Goal: Task Accomplishment & Management: Use online tool/utility

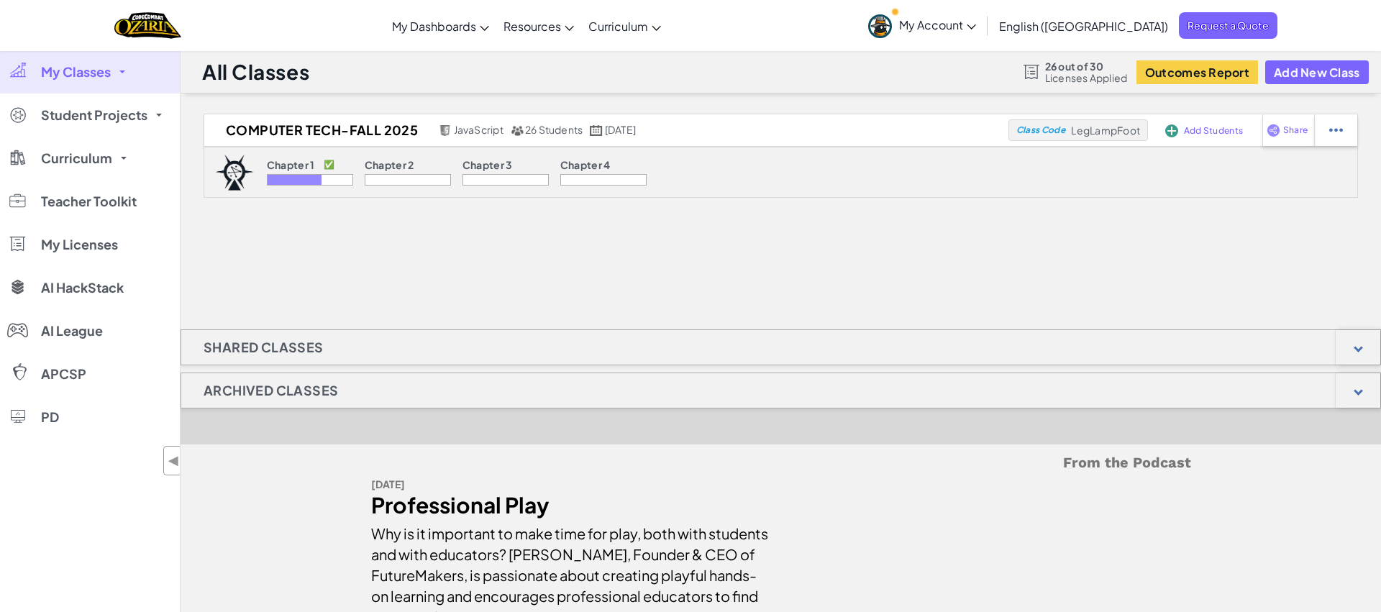
click at [95, 66] on span "My Classes" at bounding box center [76, 71] width 70 height 13
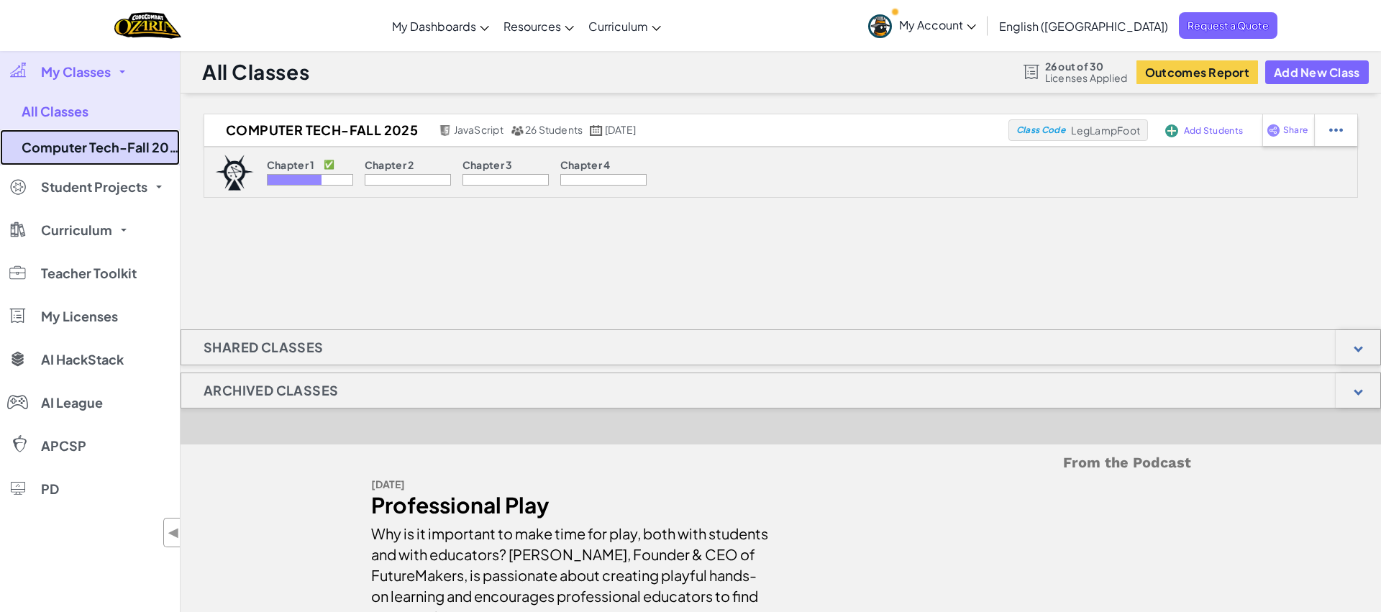
click at [138, 145] on link "Computer Tech-Fall 2025" at bounding box center [90, 147] width 180 height 36
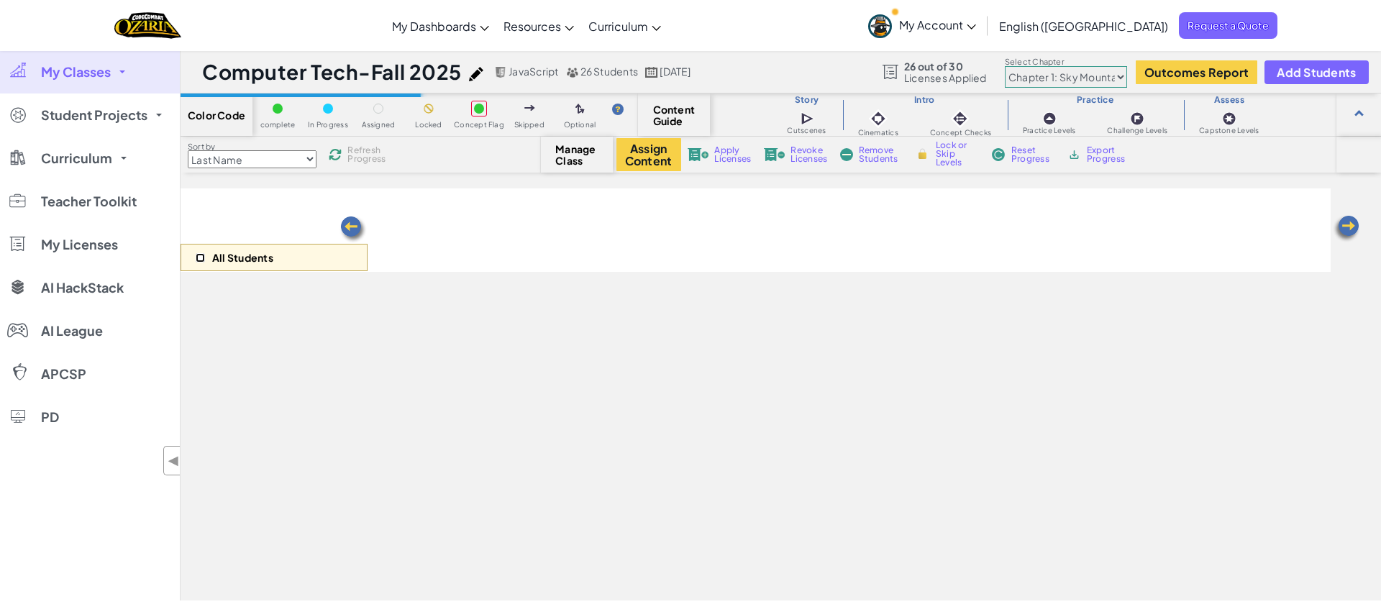
click at [200, 259] on input "checkbox" at bounding box center [200, 257] width 9 height 9
checkbox input "true"
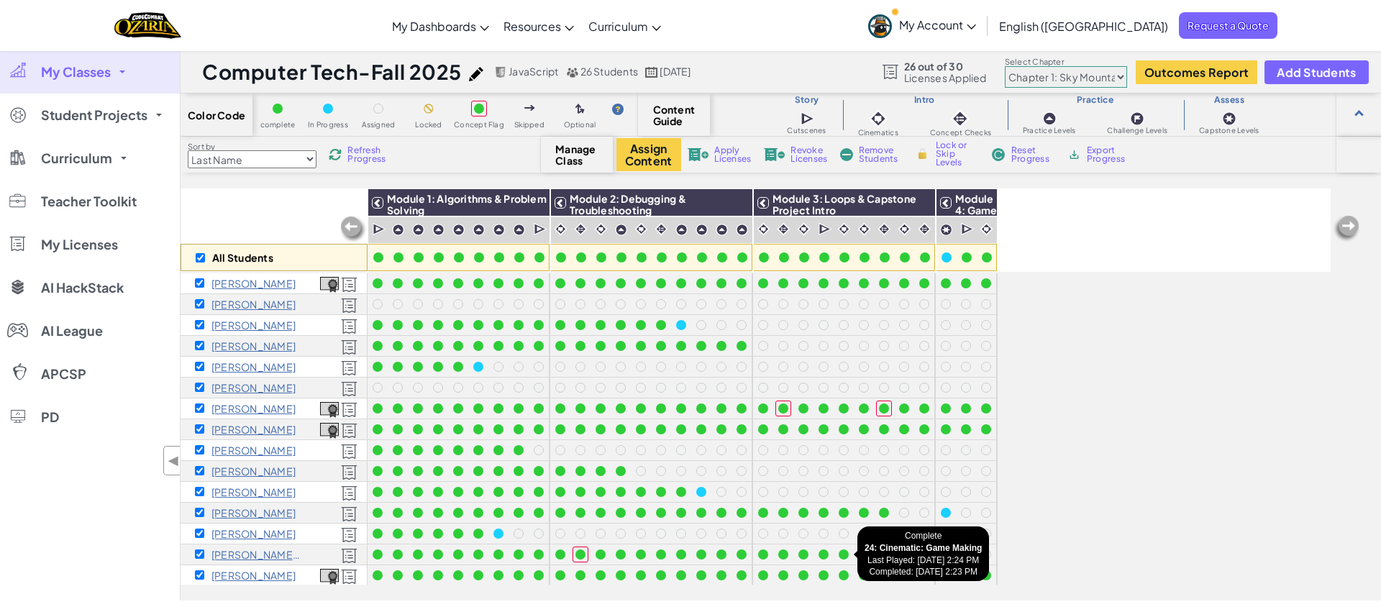
click at [844, 554] on div at bounding box center [843, 554] width 10 height 10
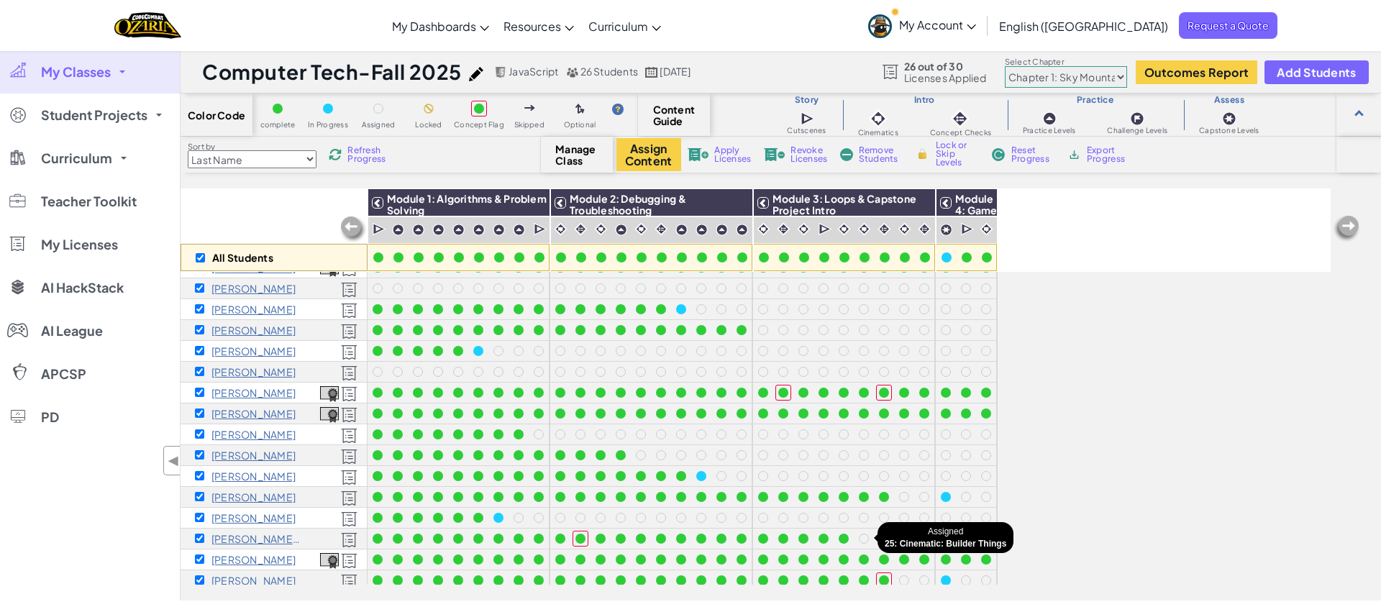
scroll to position [18, 0]
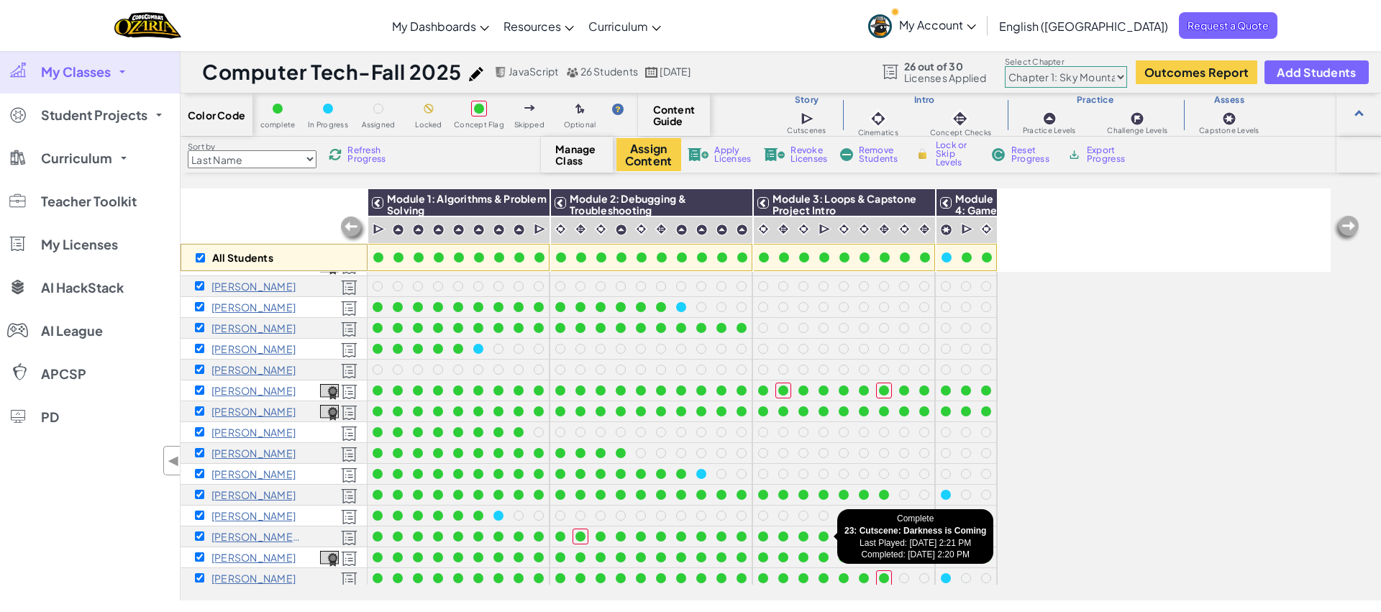
click at [828, 540] on div at bounding box center [823, 537] width 16 height 16
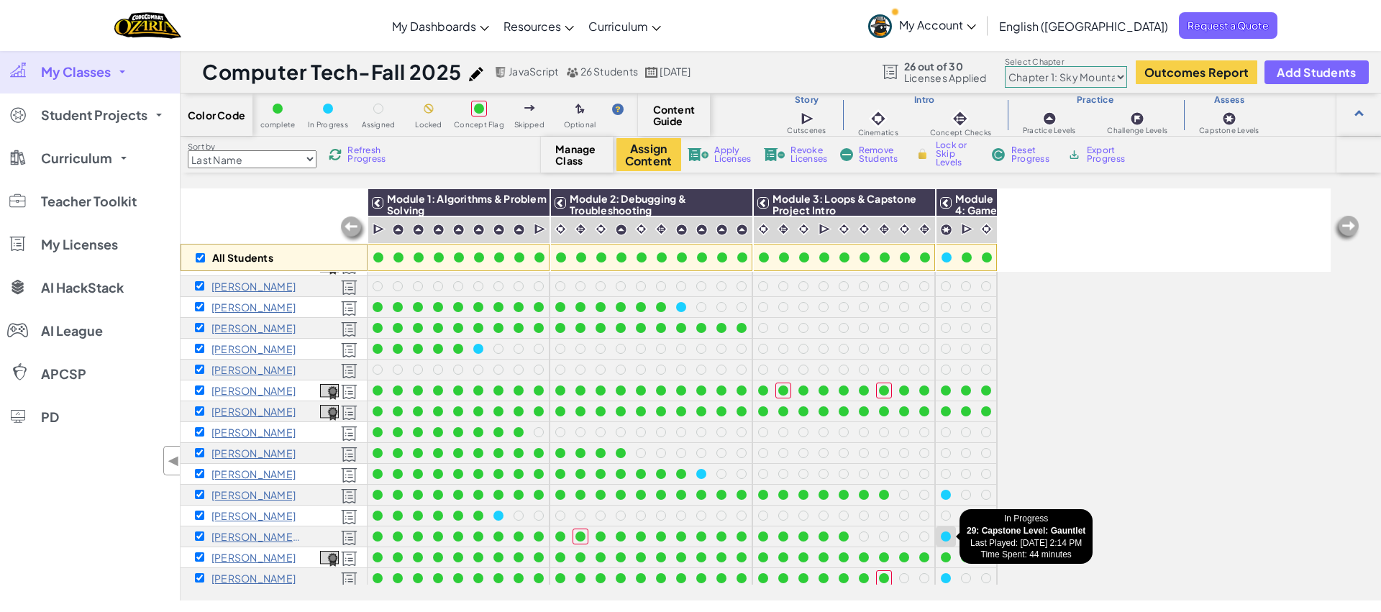
click at [949, 536] on div at bounding box center [946, 536] width 10 height 10
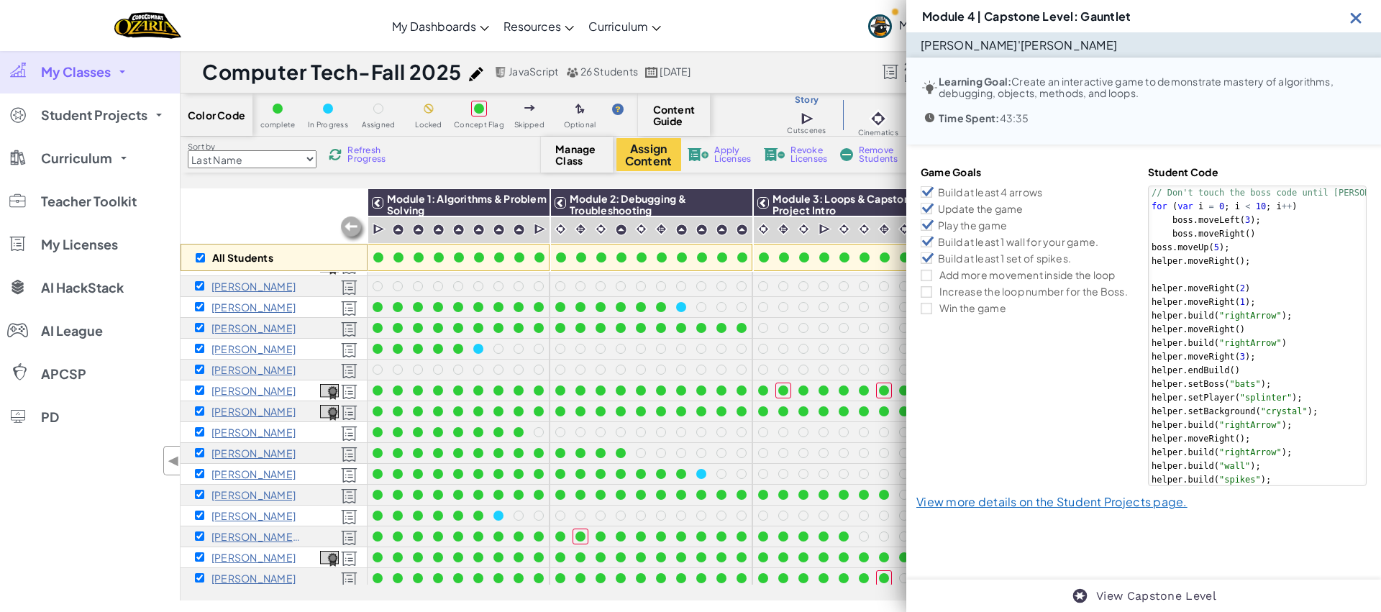
click at [1353, 19] on img at bounding box center [1356, 18] width 18 height 18
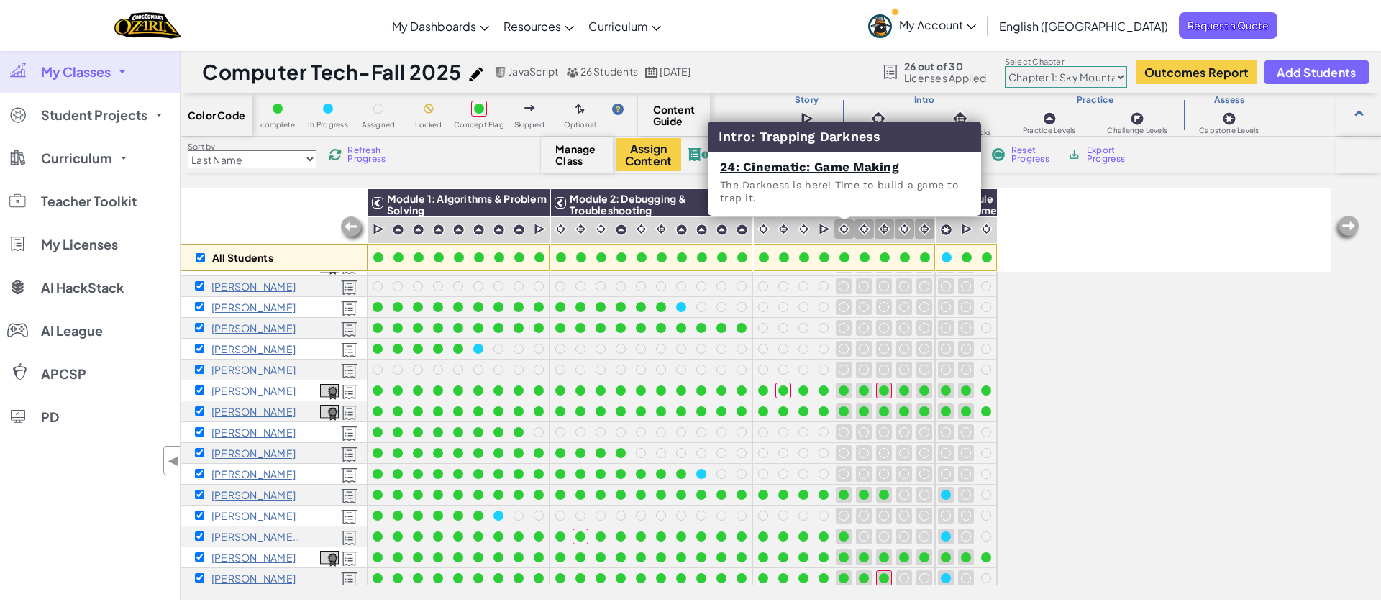
click at [844, 228] on img at bounding box center [844, 229] width 14 height 14
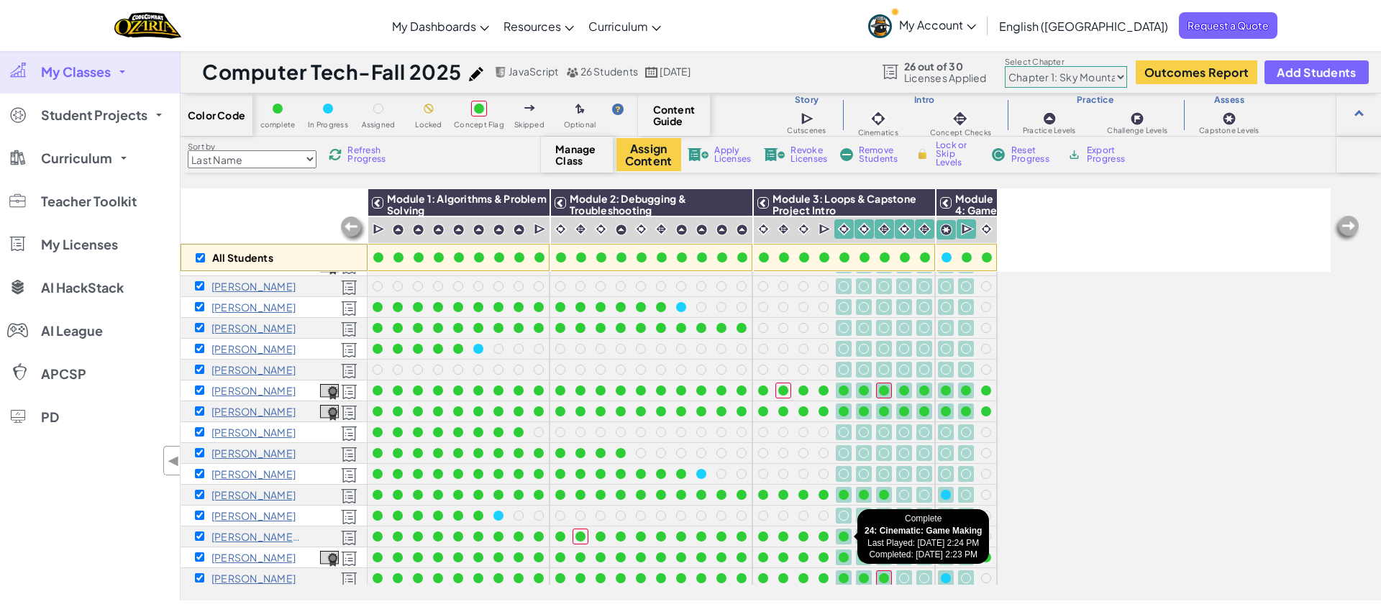
click at [847, 536] on div at bounding box center [843, 536] width 10 height 10
click at [866, 538] on div at bounding box center [864, 536] width 10 height 10
click at [1353, 525] on div "All Students Module 1: Algorithms & Problem Solving Module 2: Debugging & Troub…" at bounding box center [780, 394] width 1200 height 412
click at [1153, 498] on div "All Students Module 1: Algorithms & Problem Solving Module 2: Debugging & Troub…" at bounding box center [755, 315] width 1150 height 540
click at [1093, 428] on div "All Students Module 1: Algorithms & Problem Solving Module 2: Debugging & Troub…" at bounding box center [755, 315] width 1150 height 540
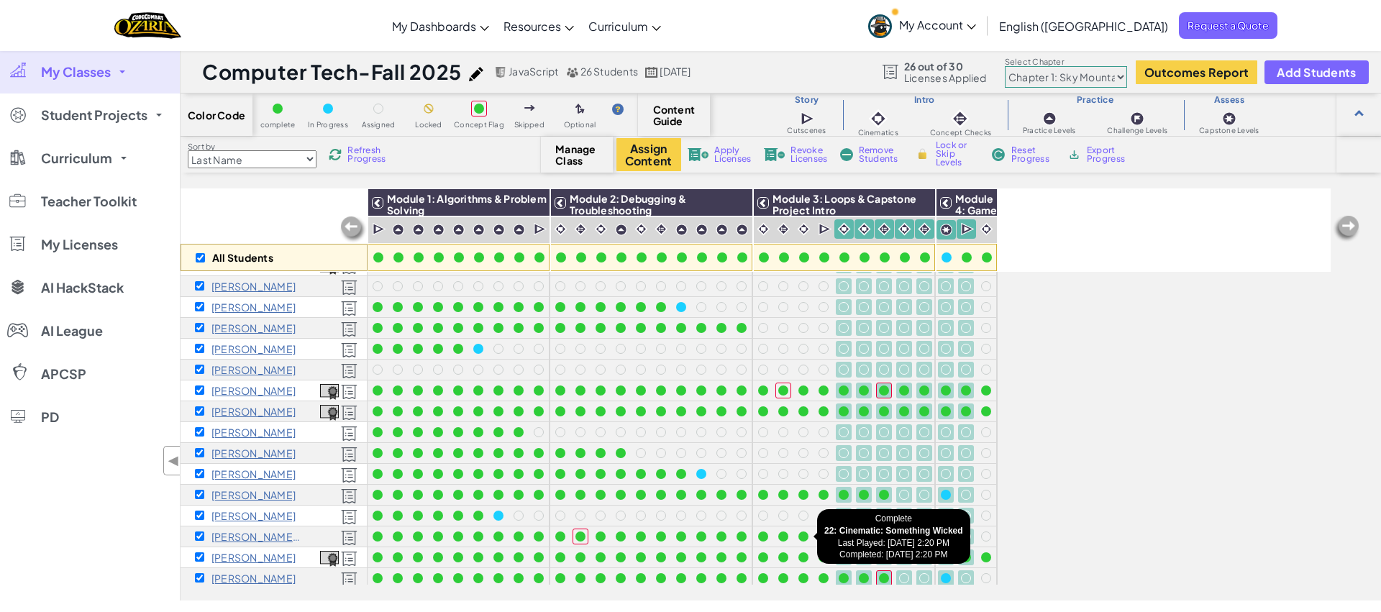
drag, startPoint x: 792, startPoint y: 537, endPoint x: 809, endPoint y: 522, distance: 22.4
click at [809, 522] on div at bounding box center [844, 526] width 183 height 542
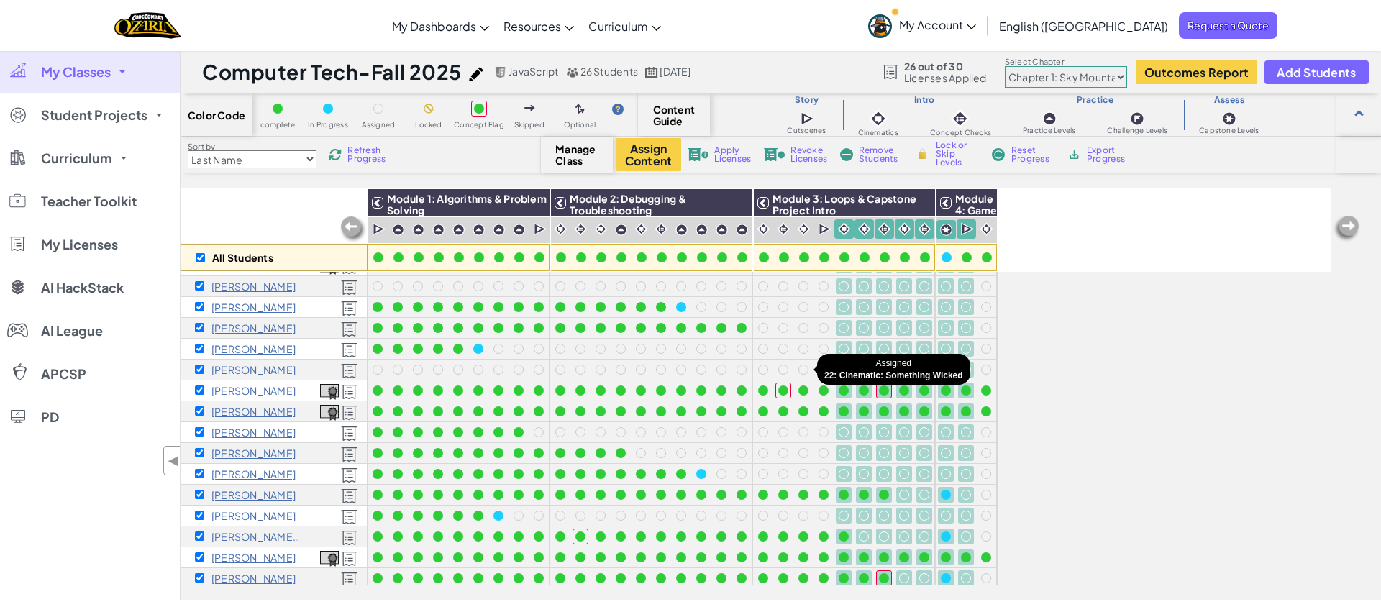
click at [800, 367] on div at bounding box center [803, 370] width 10 height 10
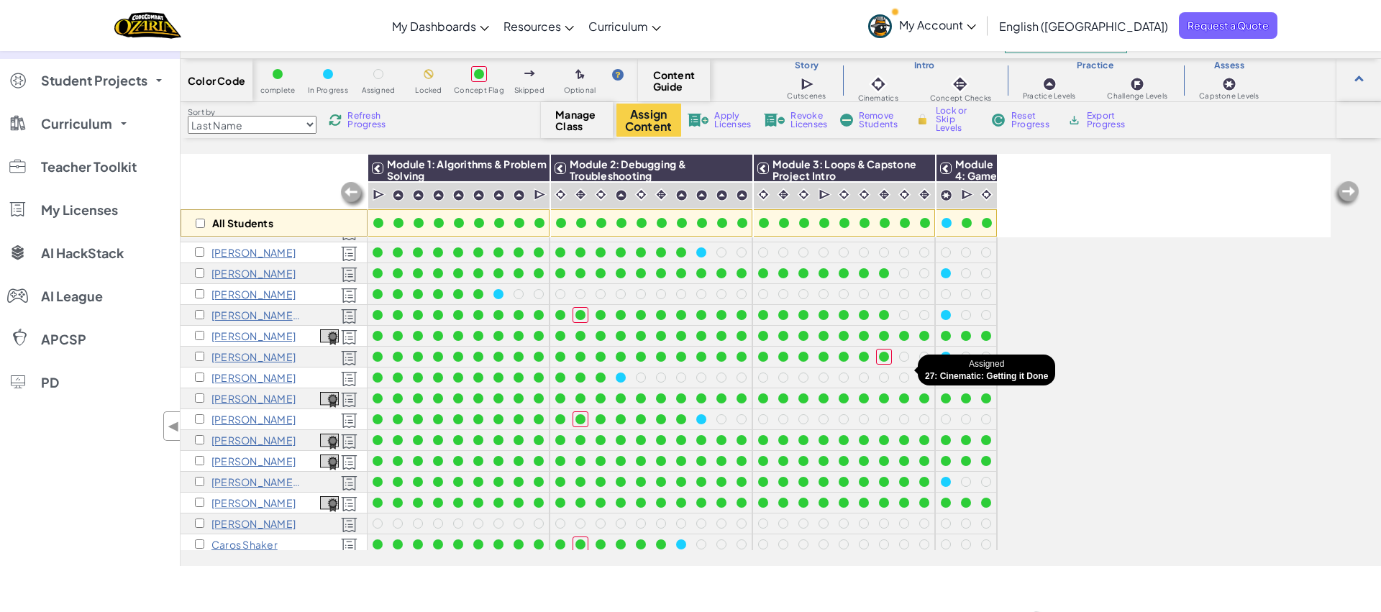
scroll to position [187, 0]
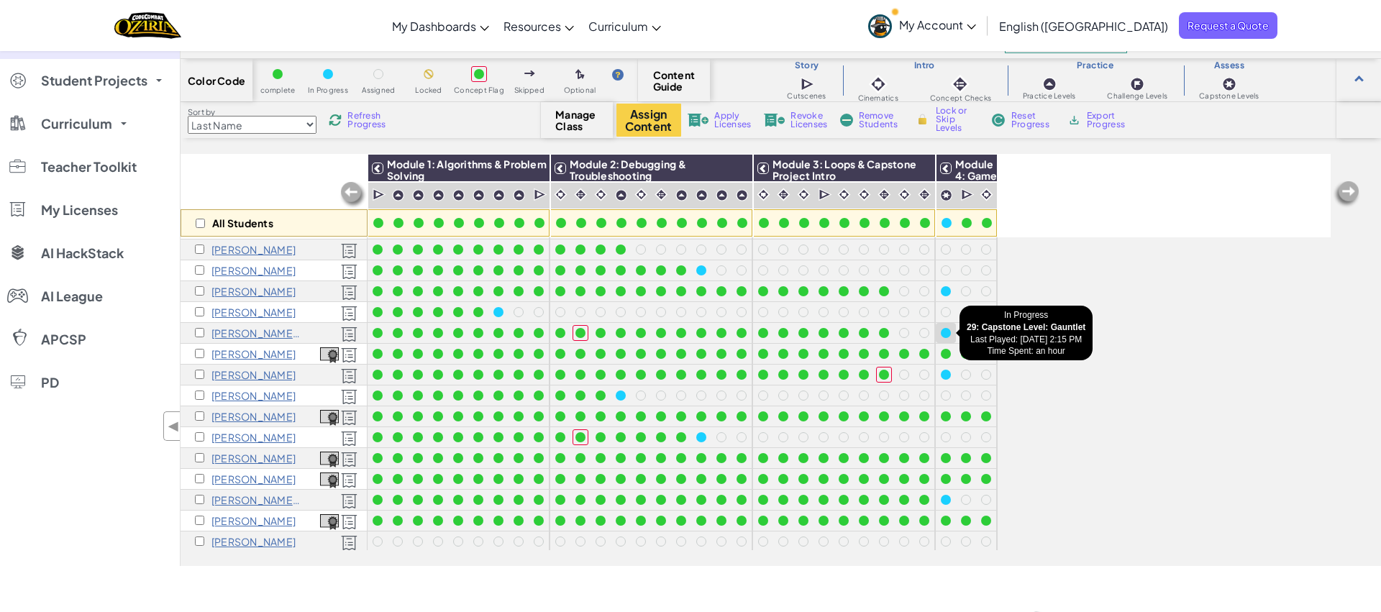
click at [946, 332] on div at bounding box center [946, 333] width 10 height 10
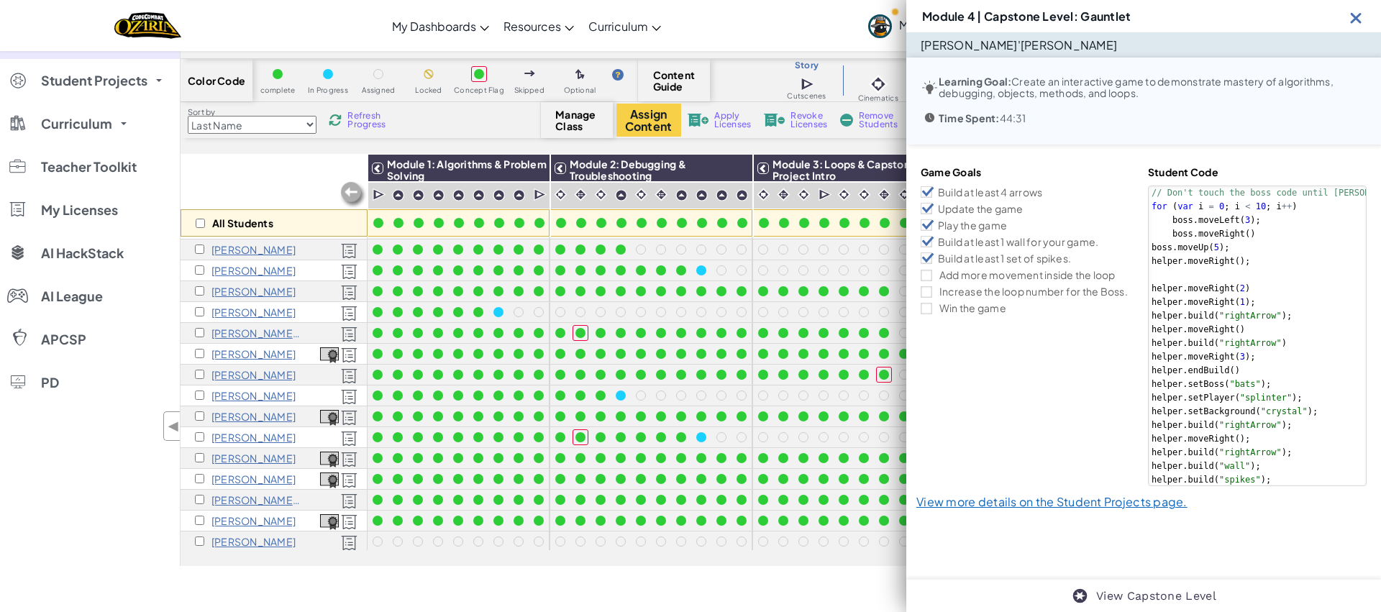
drag, startPoint x: 1284, startPoint y: 481, endPoint x: 1377, endPoint y: 477, distance: 92.8
click at [1377, 477] on div "Game Goals Build at least 4 arrows Update the game Play the game Build at least…" at bounding box center [1143, 336] width 475 height 383
click at [1342, 482] on div at bounding box center [1301, 479] width 306 height 14
drag, startPoint x: 1283, startPoint y: 484, endPoint x: 1263, endPoint y: 488, distance: 19.9
click at [1371, 452] on div "Game Goals Build at least 4 arrows Update the game Play the game Build at least…" at bounding box center [1143, 336] width 475 height 383
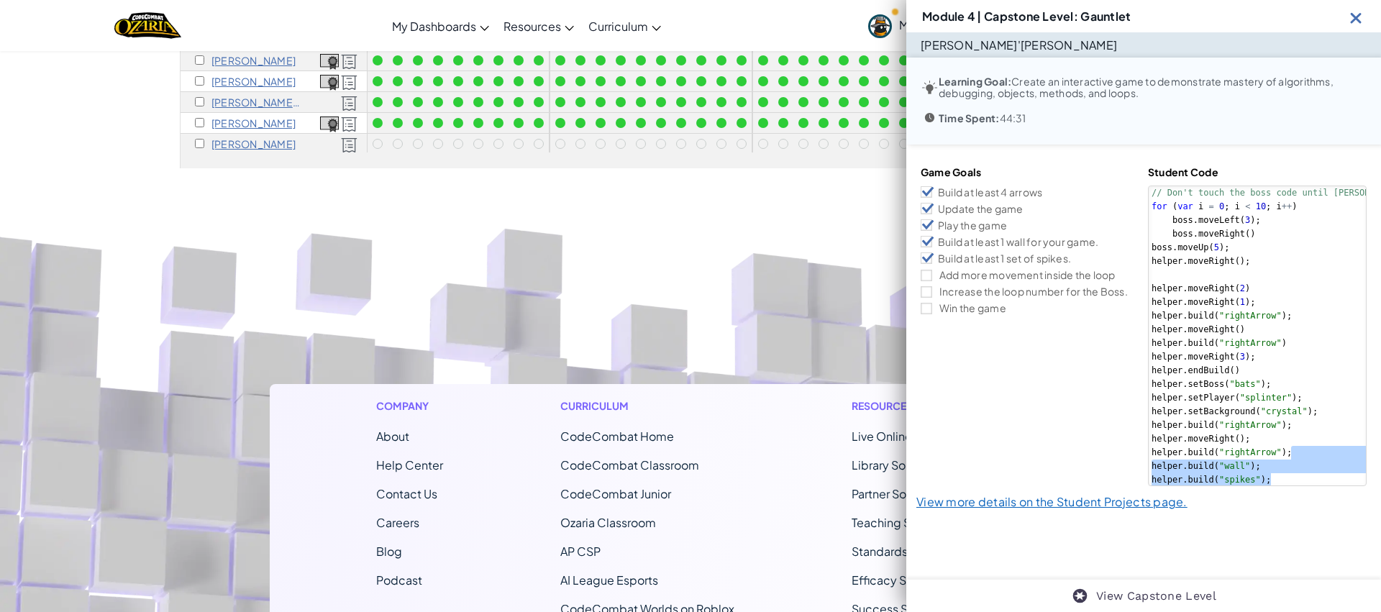
scroll to position [429, 0]
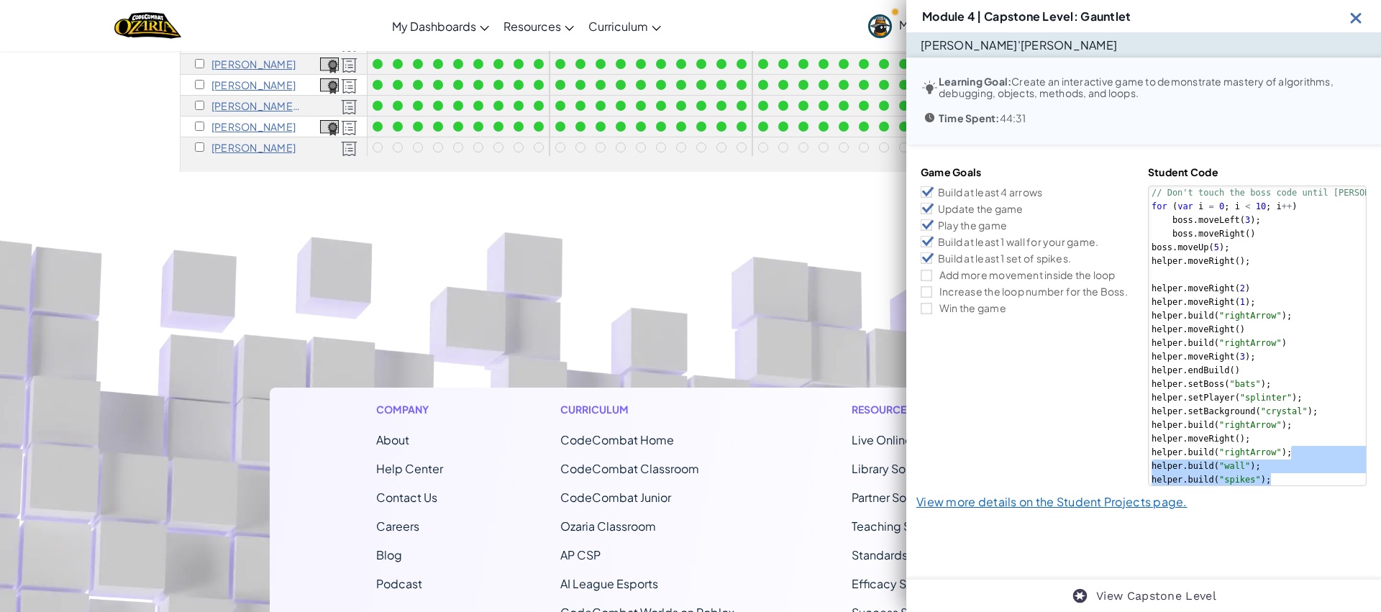
drag, startPoint x: 1274, startPoint y: 306, endPoint x: 1274, endPoint y: 298, distance: 7.9
click at [1274, 298] on div "// Don't touch the boss code until Vega says you're ready! for ( var i = 0 ; i …" at bounding box center [1301, 350] width 306 height 328
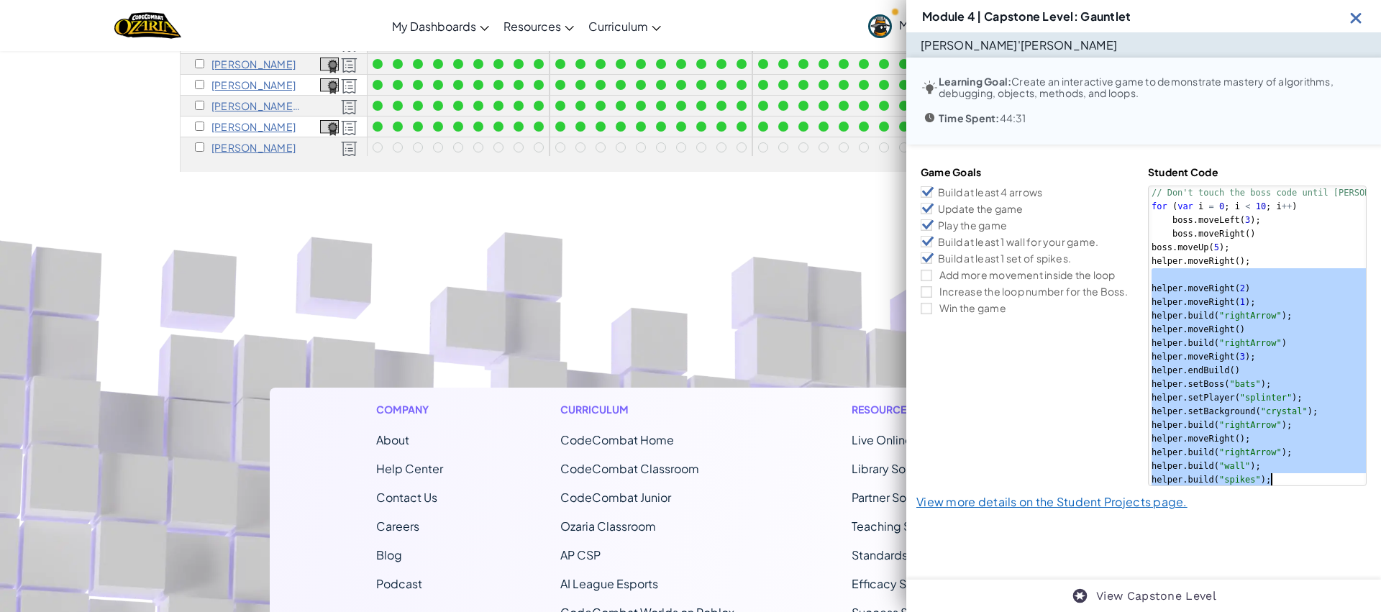
drag, startPoint x: 1169, startPoint y: 275, endPoint x: 1291, endPoint y: 671, distance: 414.4
click at [1291, 611] on html "Toggle navigation My Dashboards Ozaria Teacher Dashboard CodeCombat Teacher Das…" at bounding box center [690, 260] width 1381 height 1379
click at [1306, 378] on div "// Don't touch the boss code until Vega says you're ready! for ( var i = 0 ; i …" at bounding box center [1301, 350] width 306 height 328
type textarea "helper.setBoss("bats");"
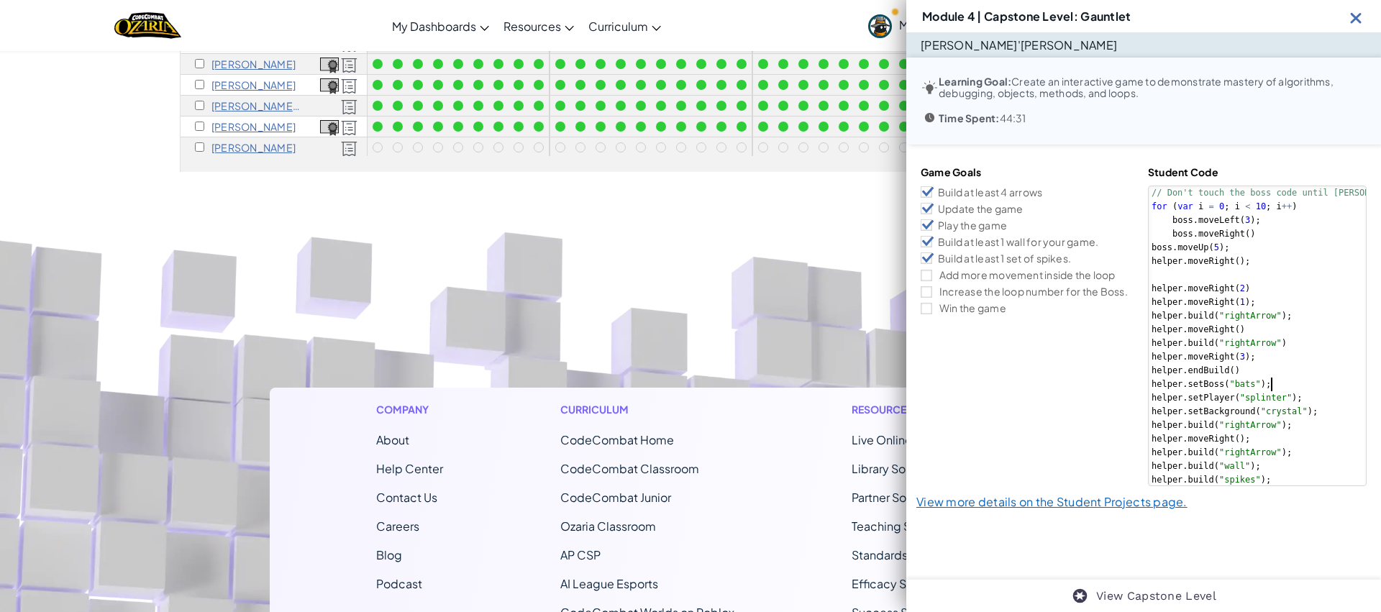
click at [1356, 3] on div "Module 4 | Capstone Level: Gauntlet" at bounding box center [1143, 16] width 475 height 32
drag, startPoint x: 1354, startPoint y: 14, endPoint x: 933, endPoint y: 115, distance: 432.7
click at [1355, 14] on img at bounding box center [1356, 18] width 18 height 18
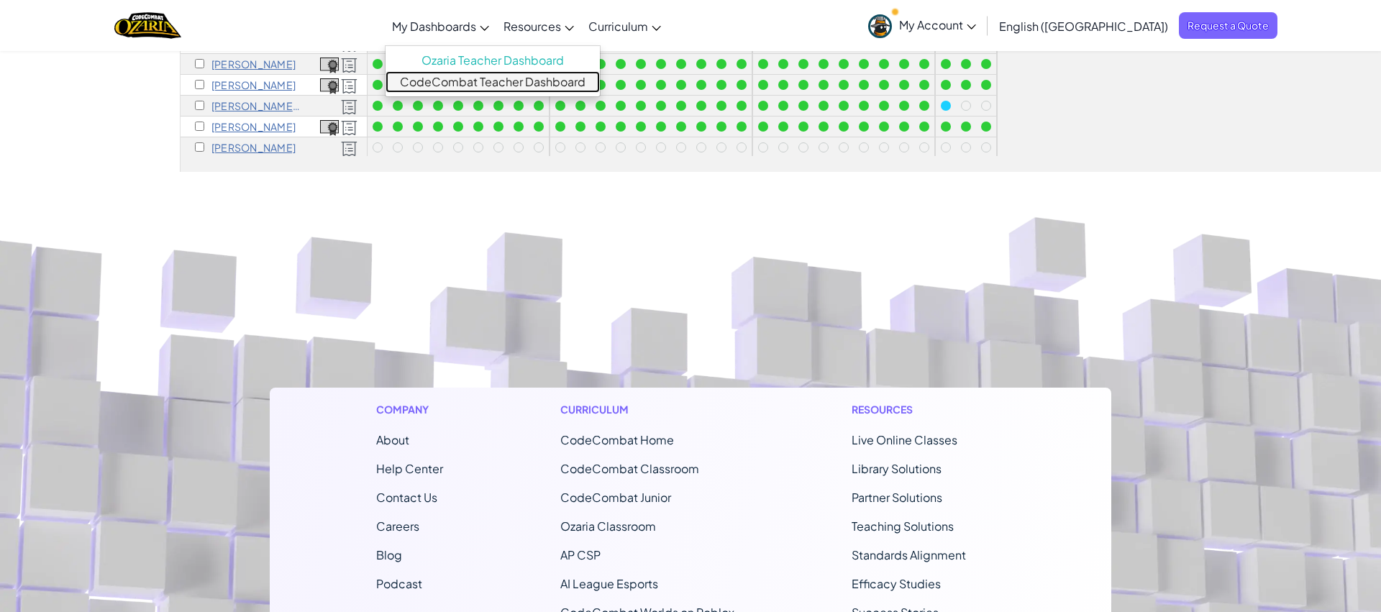
click at [514, 91] on link "CodeCombat Teacher Dashboard" at bounding box center [492, 82] width 214 height 22
